Goal: Task Accomplishment & Management: Complete application form

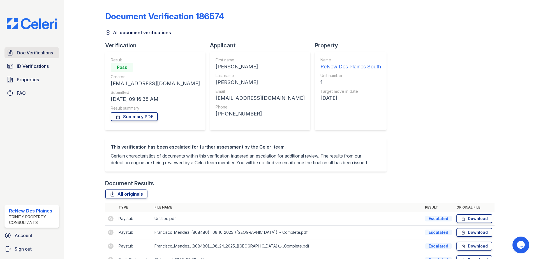
click at [31, 51] on span "Doc Verifications" at bounding box center [35, 52] width 36 height 7
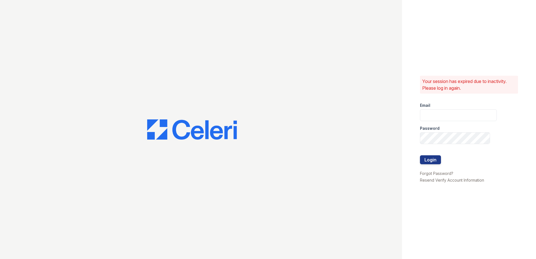
type input "[EMAIL_ADDRESS][DOMAIN_NAME]"
click at [438, 161] on button "Login" at bounding box center [430, 159] width 21 height 9
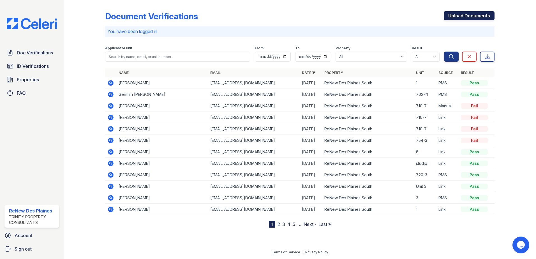
click at [454, 19] on link "Upload Documents" at bounding box center [469, 15] width 51 height 9
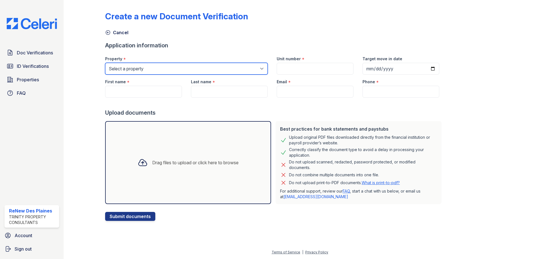
click at [172, 67] on select "Select a property ReNew Des Plaines Apartment Collection ReNew Des Plaines Nort…" at bounding box center [186, 69] width 163 height 12
select select "146"
click at [105, 63] on select "Select a property ReNew Des Plaines Apartment Collection ReNew Des Plaines Nort…" at bounding box center [186, 69] width 163 height 12
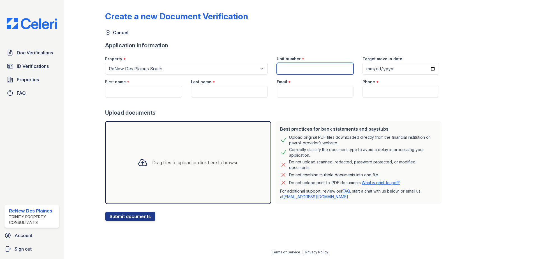
click at [298, 69] on input "Unit number" at bounding box center [315, 69] width 77 height 12
type input "750-2"
click at [424, 69] on input "Target move in date" at bounding box center [400, 69] width 77 height 12
click at [122, 90] on input "First name" at bounding box center [143, 92] width 77 height 12
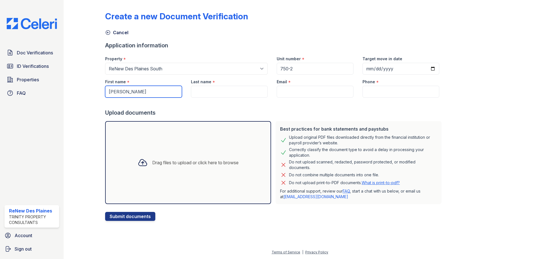
type input "Antonio"
click at [215, 91] on input "Last name" at bounding box center [229, 92] width 77 height 12
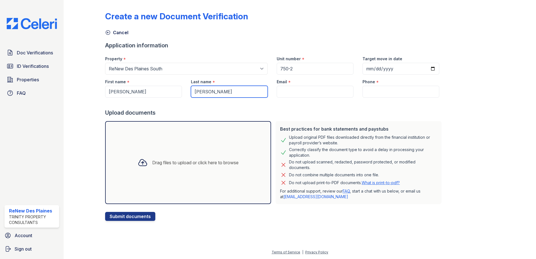
type input "Ortiz"
drag, startPoint x: 312, startPoint y: 96, endPoint x: 314, endPoint y: 87, distance: 9.1
click at [312, 96] on input "Email" at bounding box center [315, 92] width 77 height 12
paste input "[EMAIL_ADDRESS][DOMAIN_NAME]"
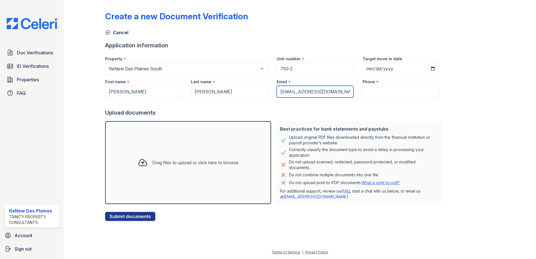
type input "[EMAIL_ADDRESS][DOMAIN_NAME]"
click at [423, 69] on input "Target move in date" at bounding box center [400, 69] width 77 height 12
type input "2025-09-20"
paste input "(224) 460-7066"
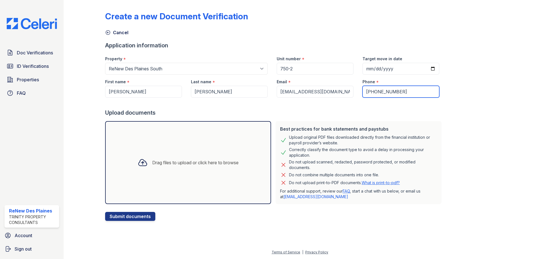
type input "(224) 460-7066"
click at [152, 164] on div "Drag files to upload or click here to browse" at bounding box center [195, 162] width 86 height 7
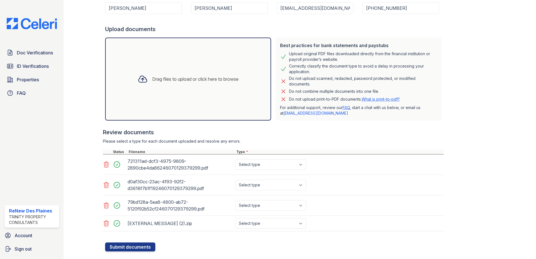
scroll to position [84, 0]
click at [302, 163] on select "Select type Paystub Bank Statement Offer Letter Tax Documents Benefit Award Let…" at bounding box center [270, 164] width 71 height 11
click at [282, 163] on select "Select type Paystub Bank Statement Offer Letter Tax Documents Benefit Award Let…" at bounding box center [270, 164] width 71 height 11
select select "paystub"
click at [235, 159] on select "Select type Paystub Bank Statement Offer Letter Tax Documents Benefit Award Let…" at bounding box center [270, 164] width 71 height 11
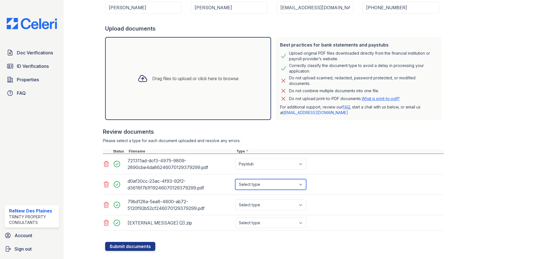
click at [270, 184] on select "Select type Paystub Bank Statement Offer Letter Tax Documents Benefit Award Let…" at bounding box center [270, 184] width 71 height 11
select select "paystub"
click at [235, 179] on select "Select type Paystub Bank Statement Offer Letter Tax Documents Benefit Award Let…" at bounding box center [270, 184] width 71 height 11
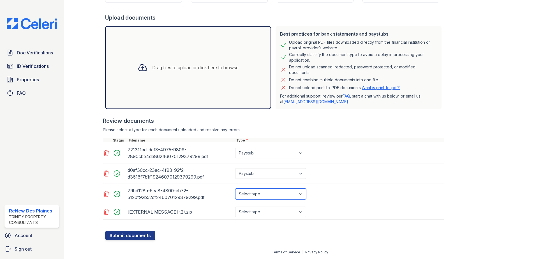
click at [265, 191] on select "Select type Paystub Bank Statement Offer Letter Tax Documents Benefit Award Let…" at bounding box center [270, 194] width 71 height 11
select select "paystub"
click at [235, 189] on select "Select type Paystub Bank Statement Offer Letter Tax Documents Benefit Award Let…" at bounding box center [270, 194] width 71 height 11
click at [271, 212] on select "Select type Paystub Bank Statement Offer Letter Tax Documents Benefit Award Let…" at bounding box center [270, 211] width 71 height 11
select select "bank_statement"
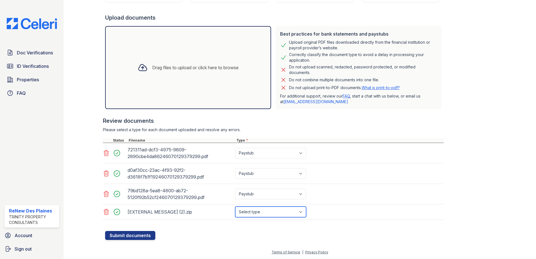
click at [235, 206] on select "Select type Paystub Bank Statement Offer Letter Tax Documents Benefit Award Let…" at bounding box center [270, 211] width 71 height 11
click at [131, 237] on button "Submit documents" at bounding box center [130, 235] width 50 height 9
click at [107, 213] on icon at bounding box center [106, 212] width 5 height 6
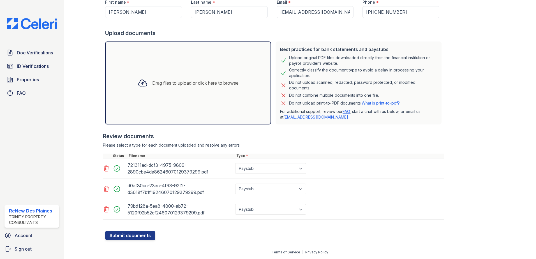
scroll to position [95, 0]
click at [81, 169] on div at bounding box center [89, 73] width 33 height 333
click at [295, 169] on select "Paystub Bank Statement Offer Letter Tax Documents Benefit Award Letter Investme…" at bounding box center [270, 168] width 71 height 11
select select "bank_statement"
click at [235, 163] on select "Paystub Bank Statement Offer Letter Tax Documents Benefit Award Letter Investme…" at bounding box center [270, 168] width 71 height 11
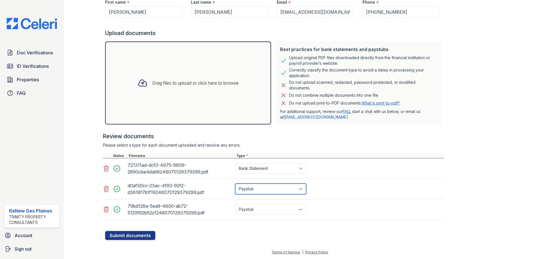
click at [260, 190] on select "Paystub Bank Statement Offer Letter Tax Documents Benefit Award Letter Investme…" at bounding box center [270, 189] width 71 height 11
select select "bank_statement"
click at [235, 184] on select "Paystub Bank Statement Offer Letter Tax Documents Benefit Award Letter Investme…" at bounding box center [270, 189] width 71 height 11
click at [273, 169] on select "Paystub Bank Statement Offer Letter Tax Documents Benefit Award Letter Investme…" at bounding box center [270, 168] width 71 height 11
select select "paystub"
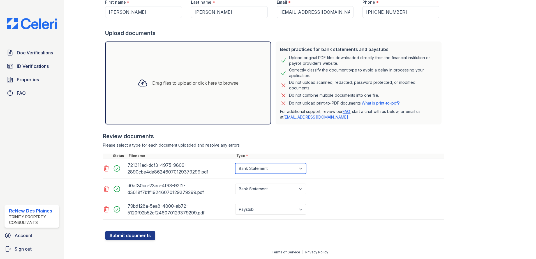
click at [235, 163] on select "Paystub Bank Statement Offer Letter Tax Documents Benefit Award Letter Investme…" at bounding box center [270, 168] width 71 height 11
click at [263, 189] on select "Paystub Bank Statement Offer Letter Tax Documents Benefit Award Letter Investme…" at bounding box center [270, 189] width 71 height 11
select select "paystub"
click at [235, 184] on select "Paystub Bank Statement Offer Letter Tax Documents Benefit Award Letter Investme…" at bounding box center [270, 189] width 71 height 11
click at [189, 59] on div "Drag files to upload or click here to browse" at bounding box center [188, 82] width 166 height 83
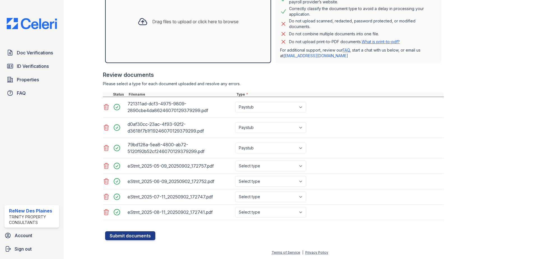
scroll to position [157, 0]
click at [262, 169] on select "Select type Paystub Bank Statement Offer Letter Tax Documents Benefit Award Let…" at bounding box center [270, 165] width 71 height 11
click at [235, 160] on select "Select type Paystub Bank Statement Offer Letter Tax Documents Benefit Award Let…" at bounding box center [270, 165] width 71 height 11
click at [261, 165] on select "Select type Paystub Bank Statement Offer Letter Tax Documents Benefit Award Let…" at bounding box center [270, 165] width 71 height 11
select select "bank_statement"
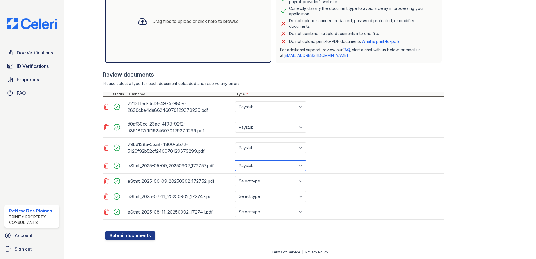
click at [235, 160] on select "Select type Paystub Bank Statement Offer Letter Tax Documents Benefit Award Let…" at bounding box center [270, 165] width 71 height 11
click at [250, 179] on select "Select type Paystub Bank Statement Offer Letter Tax Documents Benefit Award Let…" at bounding box center [270, 181] width 71 height 11
select select "bank_statement"
click at [235, 176] on select "Select type Paystub Bank Statement Offer Letter Tax Documents Benefit Award Let…" at bounding box center [270, 181] width 71 height 11
click at [256, 187] on div "eStmt_2025-06-09_20250902_172752.pdf Select type Paystub Bank Statement Offer L…" at bounding box center [273, 180] width 341 height 15
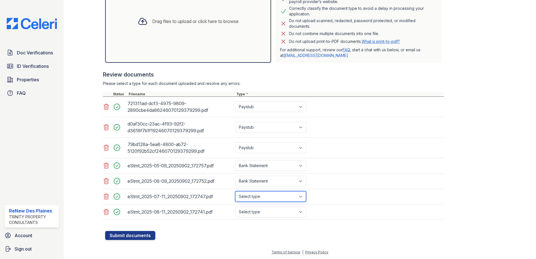
click at [257, 196] on select "Select type Paystub Bank Statement Offer Letter Tax Documents Benefit Award Let…" at bounding box center [270, 196] width 71 height 11
select select "bank_statement"
click at [235, 191] on select "Select type Paystub Bank Statement Offer Letter Tax Documents Benefit Award Let…" at bounding box center [270, 196] width 71 height 11
click at [254, 212] on select "Select type Paystub Bank Statement Offer Letter Tax Documents Benefit Award Let…" at bounding box center [270, 211] width 71 height 11
select select "bank_statement"
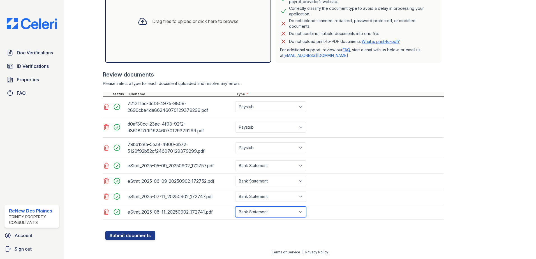
click at [235, 206] on select "Select type Paystub Bank Statement Offer Letter Tax Documents Benefit Award Let…" at bounding box center [270, 211] width 71 height 11
click at [140, 236] on button "Submit documents" at bounding box center [130, 235] width 50 height 9
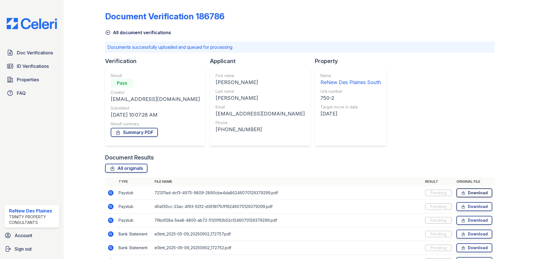
click at [465, 191] on link "Download" at bounding box center [474, 192] width 36 height 9
click at [34, 53] on span "Doc Verifications" at bounding box center [35, 52] width 36 height 7
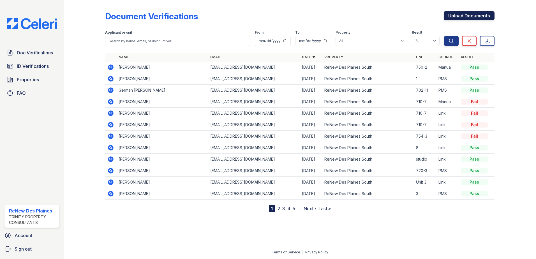
click at [464, 16] on link "Upload Documents" at bounding box center [469, 15] width 51 height 9
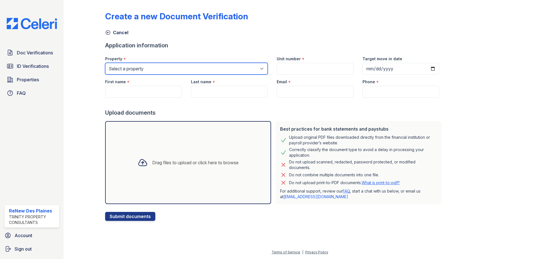
click at [135, 67] on select "Select a property ReNew Des Plaines Apartment Collection ReNew Des Plaines Nort…" at bounding box center [186, 69] width 163 height 12
select select "146"
click at [105, 63] on select "Select a property ReNew Des Plaines Apartment Collection ReNew Des Plaines Nort…" at bounding box center [186, 69] width 163 height 12
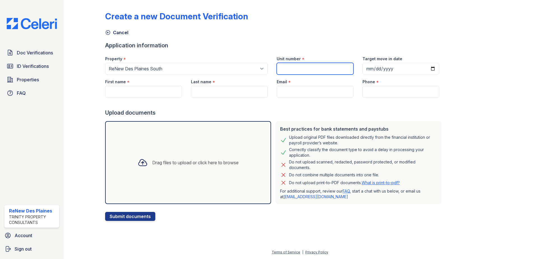
click at [291, 67] on input "Unit number" at bounding box center [315, 69] width 77 height 12
type input "750-2"
click at [426, 68] on input "Target move in date" at bounding box center [400, 69] width 77 height 12
click at [424, 69] on input "Target move in date" at bounding box center [400, 69] width 77 height 12
type input "2025-09-22"
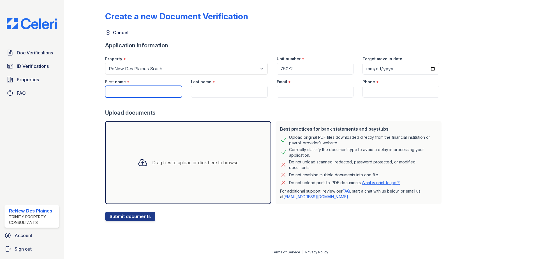
click at [108, 92] on input "First name" at bounding box center [143, 92] width 77 height 12
type input "[PERSON_NAME]"
click at [216, 88] on input "Last name" at bounding box center [229, 92] width 77 height 12
type input "Lira"
click at [292, 95] on input "Email" at bounding box center [315, 92] width 77 height 12
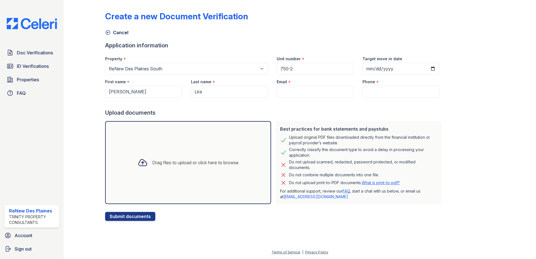
drag, startPoint x: 291, startPoint y: 95, endPoint x: 262, endPoint y: 113, distance: 34.1
click at [256, 116] on form "Application information Property * Select a property ReNew Des Plaines Apartmen…" at bounding box center [274, 130] width 338 height 179
click at [298, 90] on input "Email" at bounding box center [315, 92] width 77 height 12
type input "[EMAIL_ADDRESS][DOMAIN_NAME]"
type input "(224) 460-7066"
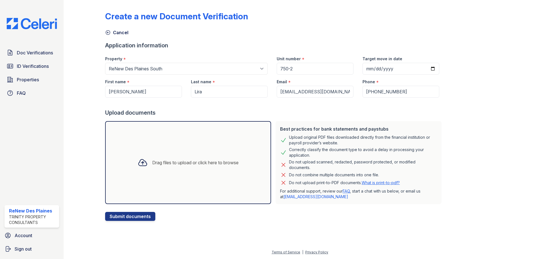
click at [354, 24] on div "Create a new Document Verification" at bounding box center [299, 18] width 389 height 15
click at [192, 150] on div "Drag files to upload or click here to browse" at bounding box center [188, 162] width 166 height 83
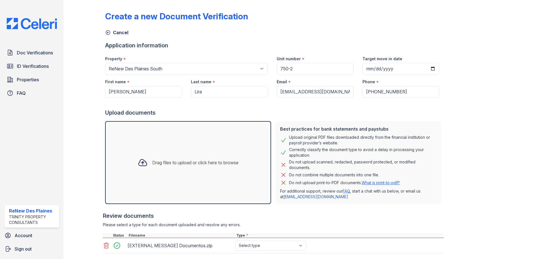
scroll to position [32, 0]
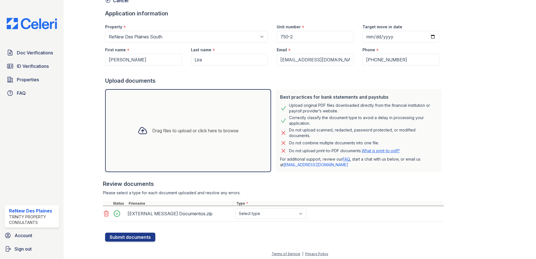
click at [106, 214] on icon at bounding box center [106, 214] width 5 height 6
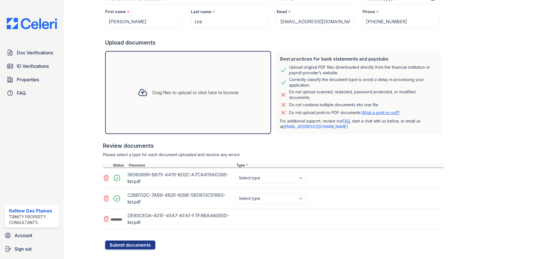
scroll to position [80, 0]
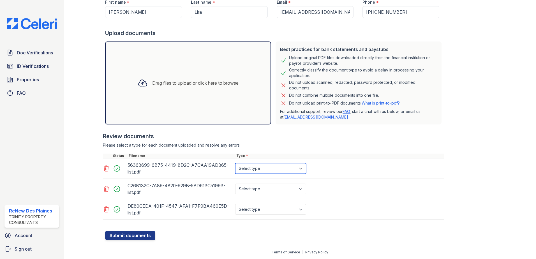
click at [289, 167] on select "Select type Paystub Bank Statement Offer Letter Tax Documents Benefit Award Let…" at bounding box center [270, 168] width 71 height 11
select select "bank_statement"
click at [235, 163] on select "Select type Paystub Bank Statement Offer Letter Tax Documents Benefit Award Let…" at bounding box center [270, 168] width 71 height 11
click at [262, 190] on select "Select type Paystub Bank Statement Offer Letter Tax Documents Benefit Award Let…" at bounding box center [270, 189] width 71 height 11
select select "bank_statement"
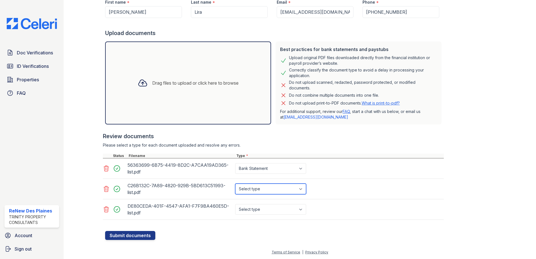
click at [235, 184] on select "Select type Paystub Bank Statement Offer Letter Tax Documents Benefit Award Let…" at bounding box center [270, 189] width 71 height 11
click at [265, 209] on select "Select type Paystub Bank Statement Offer Letter Tax Documents Benefit Award Let…" at bounding box center [270, 209] width 71 height 11
select select "bank_statement"
click at [235, 204] on select "Select type Paystub Bank Statement Offer Letter Tax Documents Benefit Award Let…" at bounding box center [270, 209] width 71 height 11
click at [128, 236] on button "Submit documents" at bounding box center [130, 235] width 50 height 9
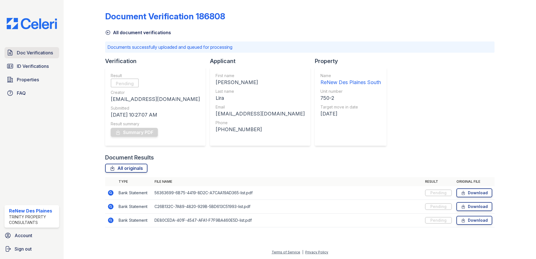
click at [36, 52] on span "Doc Verifications" at bounding box center [35, 52] width 36 height 7
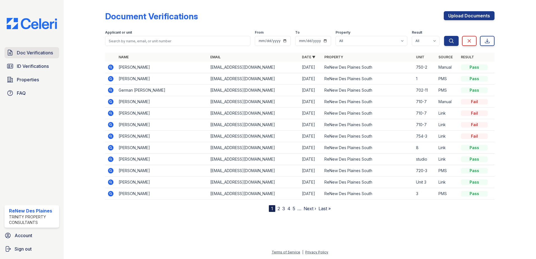
click at [34, 52] on span "Doc Verifications" at bounding box center [35, 52] width 36 height 7
click at [111, 66] on icon at bounding box center [110, 67] width 7 height 7
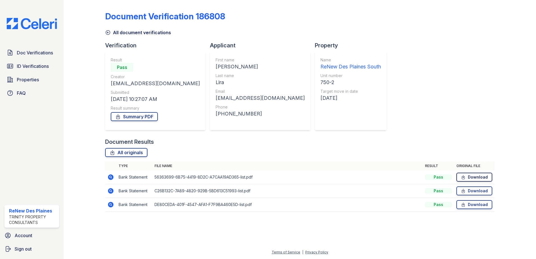
click at [484, 175] on link "Download" at bounding box center [474, 177] width 36 height 9
click at [40, 69] on span "ID Verifications" at bounding box center [33, 66] width 32 height 7
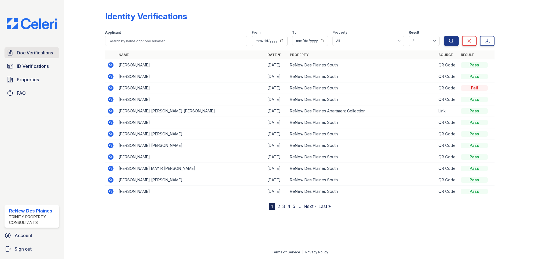
click at [41, 52] on span "Doc Verifications" at bounding box center [35, 52] width 36 height 7
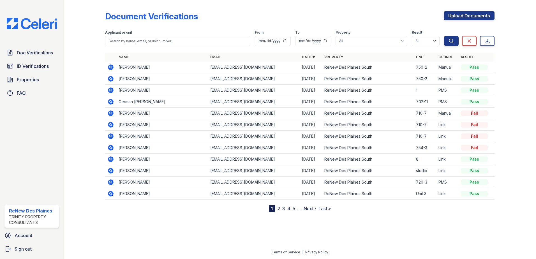
click at [106, 79] on td at bounding box center [110, 78] width 11 height 11
click at [109, 79] on icon at bounding box center [111, 79] width 6 height 6
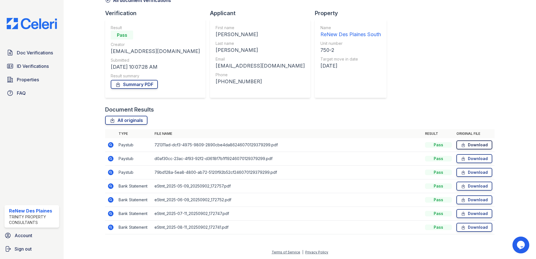
click at [466, 145] on link "Download" at bounding box center [474, 144] width 36 height 9
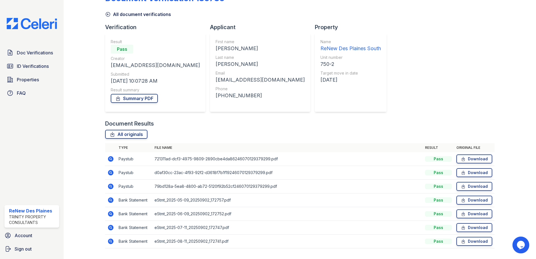
scroll to position [28, 0]
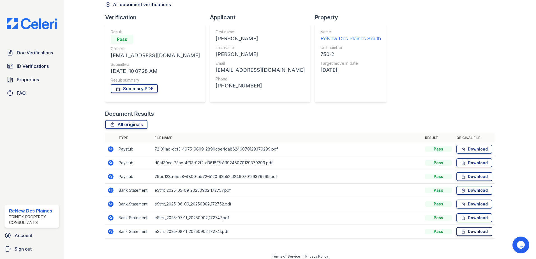
click at [472, 228] on link "Download" at bounding box center [474, 231] width 36 height 9
